Goal: Check status: Check status

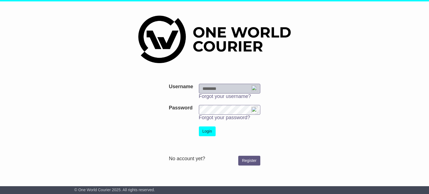
type input "**********"
click at [209, 132] on button "Login" at bounding box center [207, 132] width 17 height 10
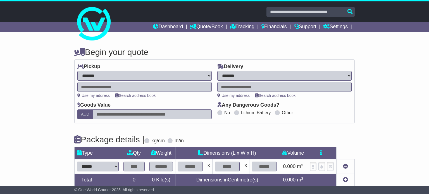
select select "**"
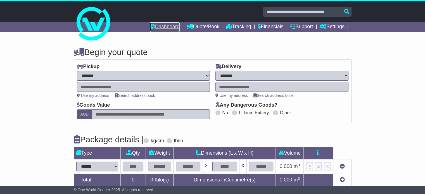
click at [158, 27] on link "Dashboard" at bounding box center [165, 27] width 30 height 10
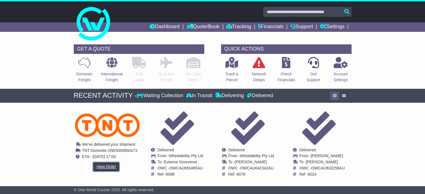
click at [108, 168] on link "View Order" at bounding box center [106, 167] width 27 height 10
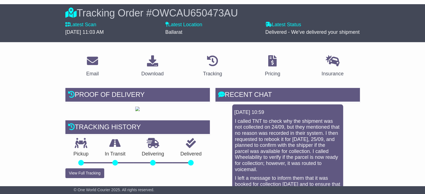
scroll to position [47, 0]
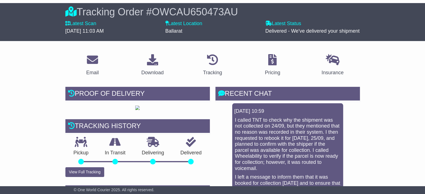
drag, startPoint x: 429, startPoint y: 41, endPoint x: 429, endPoint y: 53, distance: 12.3
click at [425, 53] on html "smollison@wheelability.com.au Logout Steve Mollison smollison@wheelability.com.…" at bounding box center [212, 50] width 425 height 194
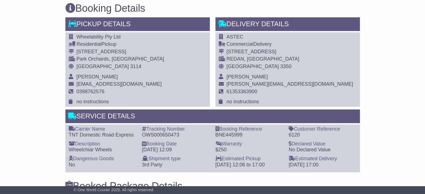
scroll to position [356, 0]
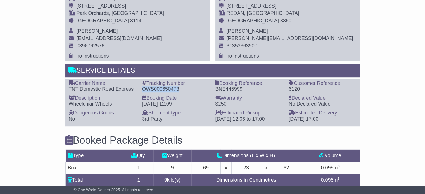
drag, startPoint x: 142, startPoint y: 106, endPoint x: 179, endPoint y: 108, distance: 37.6
click at [179, 93] on div "OWS000650473" at bounding box center [176, 89] width 68 height 6
copy div "OWS000650473"
